Goal: Task Accomplishment & Management: Use online tool/utility

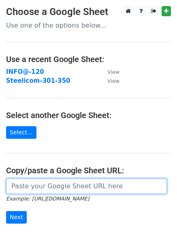
click at [67, 186] on input "url" at bounding box center [86, 185] width 161 height 15
paste input "https://docs.google.com/spreadsheets/d/1Q6FSLh7ZuR0Ld7fVHVHKq5I5IzRmyPAm1zHpbRJ…"
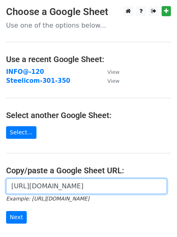
scroll to position [0, 182]
type input "https://docs.google.com/spreadsheets/d/1Q6FSLh7ZuR0Ld7fVHVHKq5I5IzRmyPAm1zHpbRJ…"
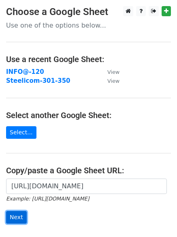
scroll to position [0, 0]
click at [17, 218] on input "Next" at bounding box center [16, 217] width 21 height 13
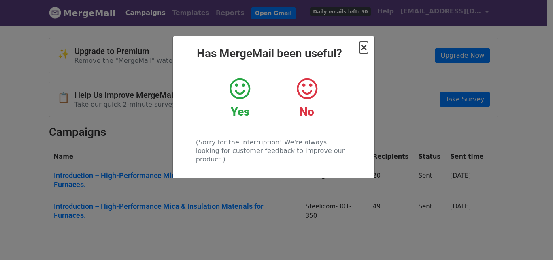
click at [365, 48] on span "×" at bounding box center [364, 47] width 8 height 11
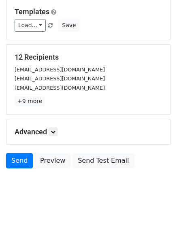
scroll to position [110, 0]
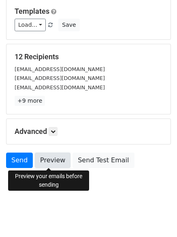
click at [53, 158] on link "Preview" at bounding box center [53, 159] width 36 height 15
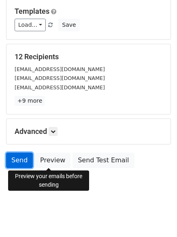
click at [17, 160] on link "Send" at bounding box center [19, 159] width 27 height 15
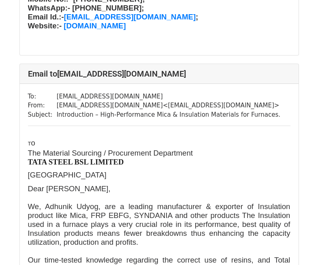
scroll to position [1540, 0]
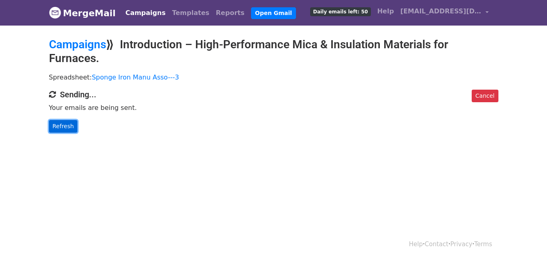
click at [66, 126] on link "Refresh" at bounding box center [63, 126] width 29 height 13
